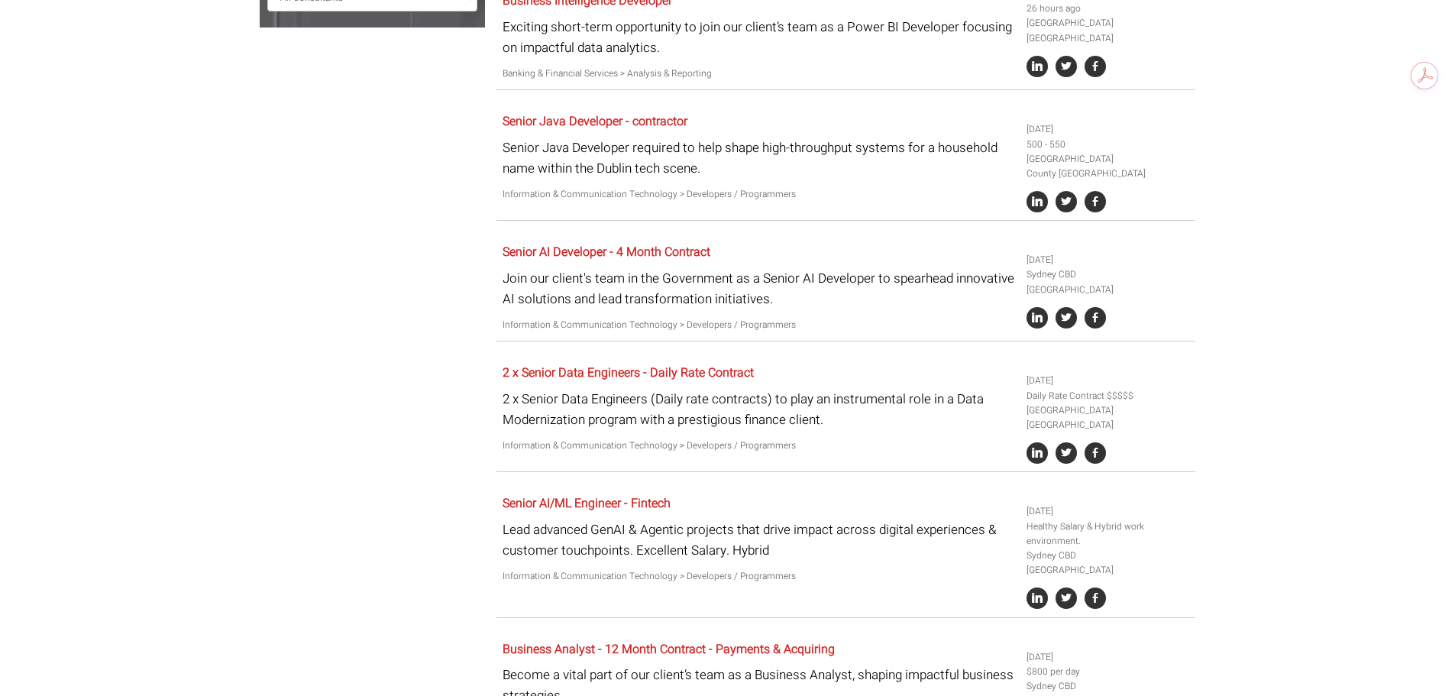
scroll to position [611, 0]
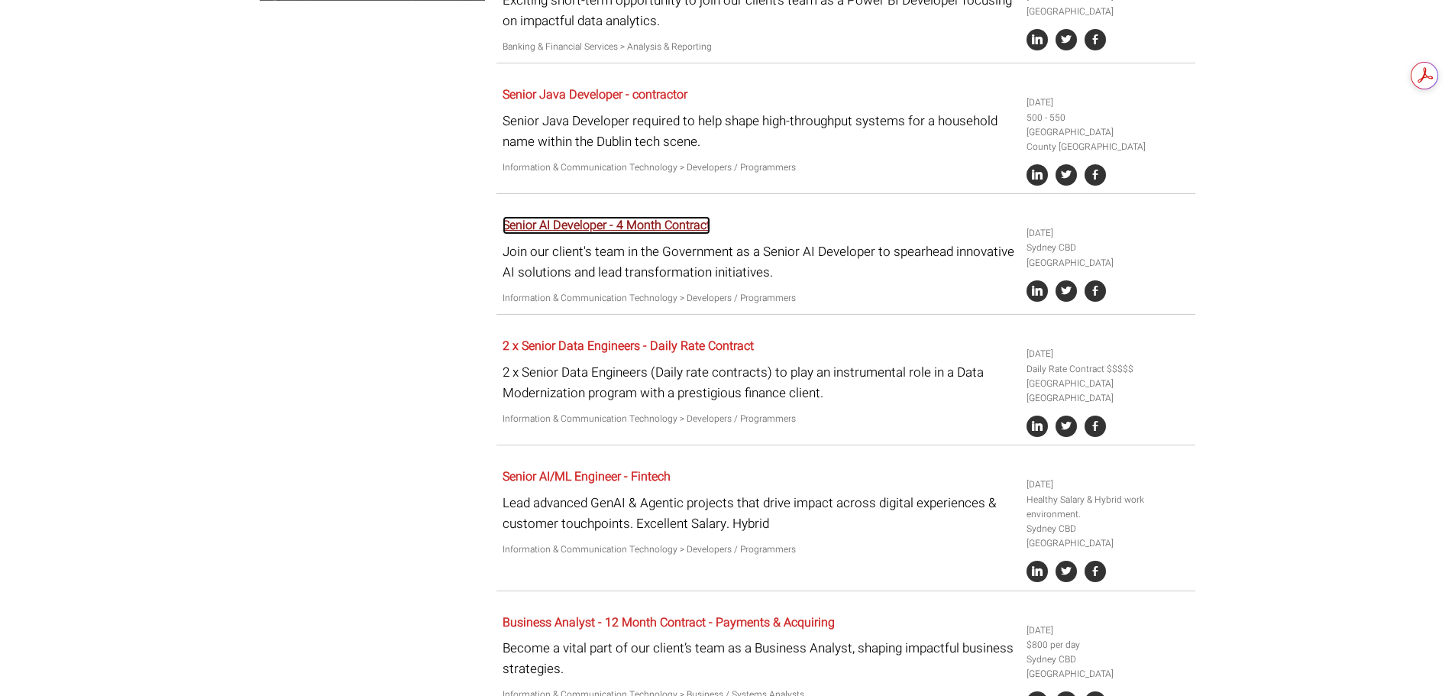
click at [707, 216] on link "Senior AI Developer - 4 Month Contract" at bounding box center [607, 225] width 208 height 18
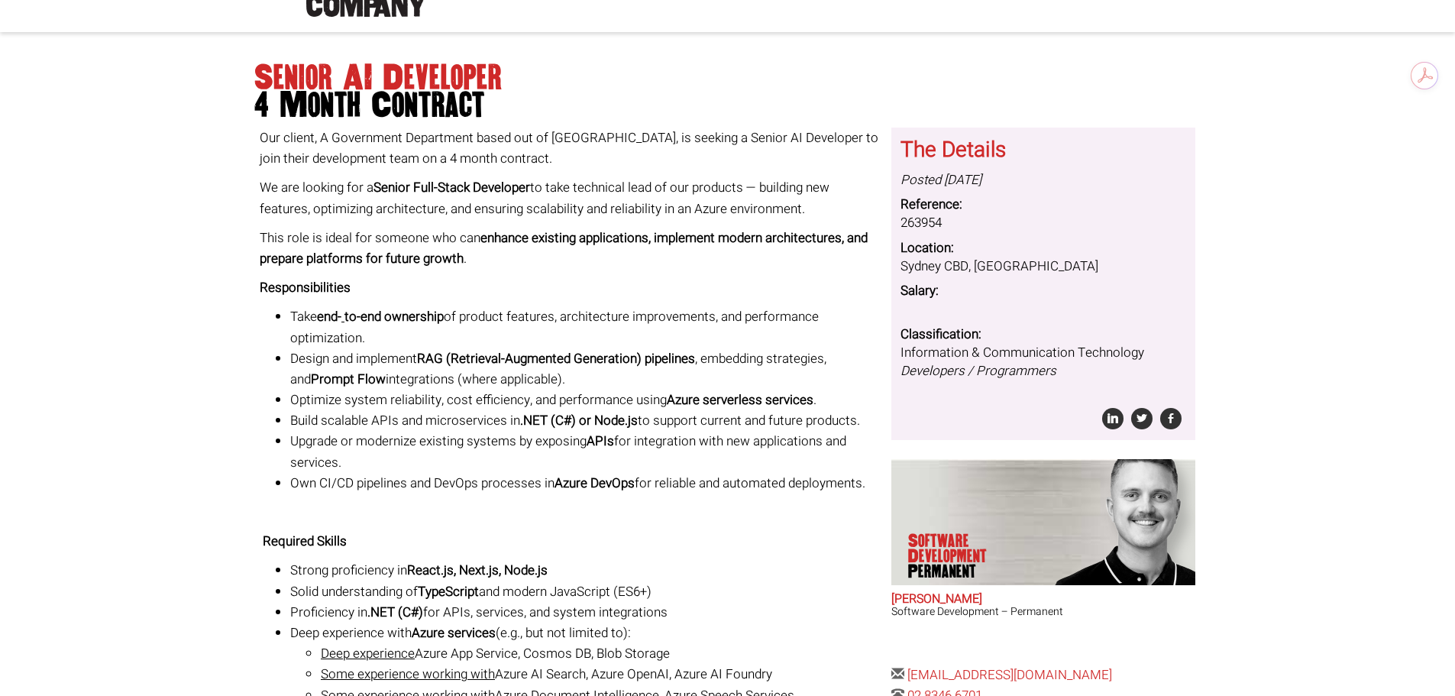
scroll to position [229, 0]
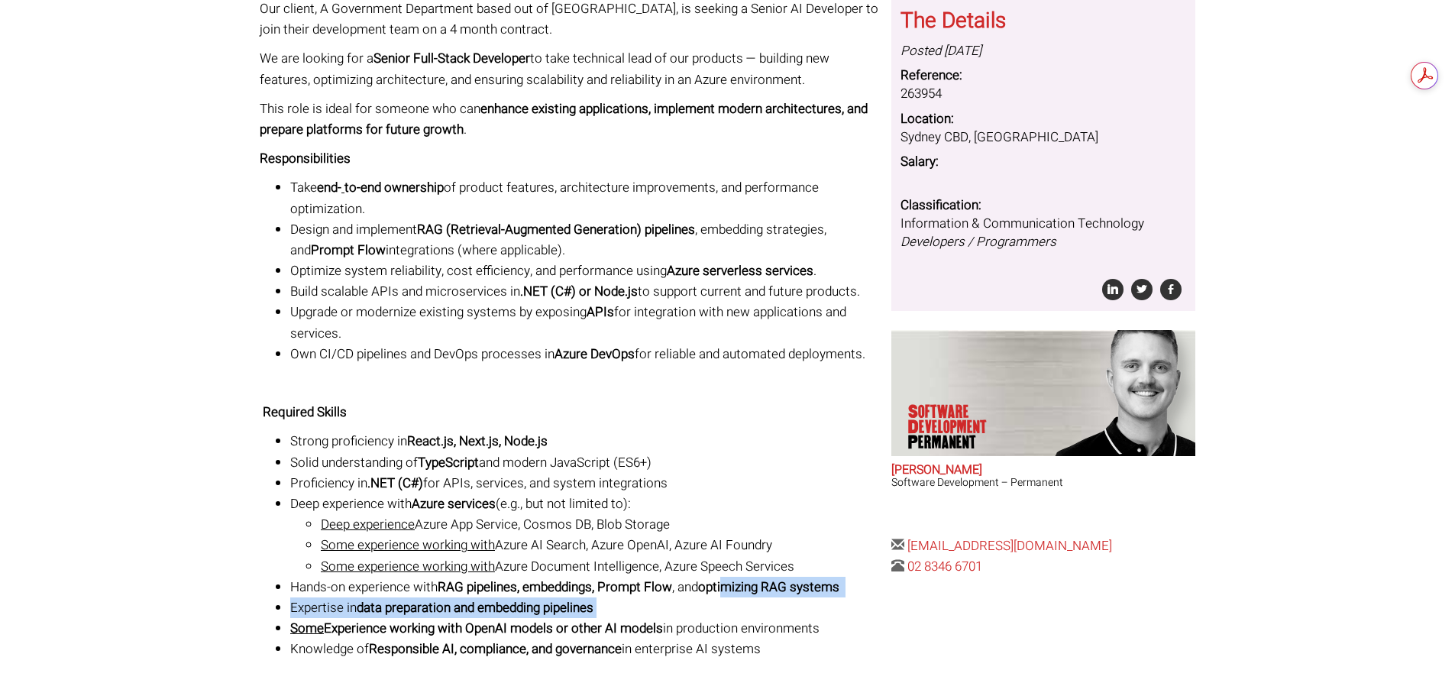
drag, startPoint x: 730, startPoint y: 590, endPoint x: 795, endPoint y: 606, distance: 66.1
click at [795, 606] on ul "Strong proficiency in React.js, Next.js, Node.js Solid understanding of TypeScr…" at bounding box center [570, 545] width 620 height 228
click at [888, 620] on div "Senior AI Developer 4 Month Contract Our client, A Government Department based …" at bounding box center [727, 488] width 959 height 1141
